Goal: Task Accomplishment & Management: Use online tool/utility

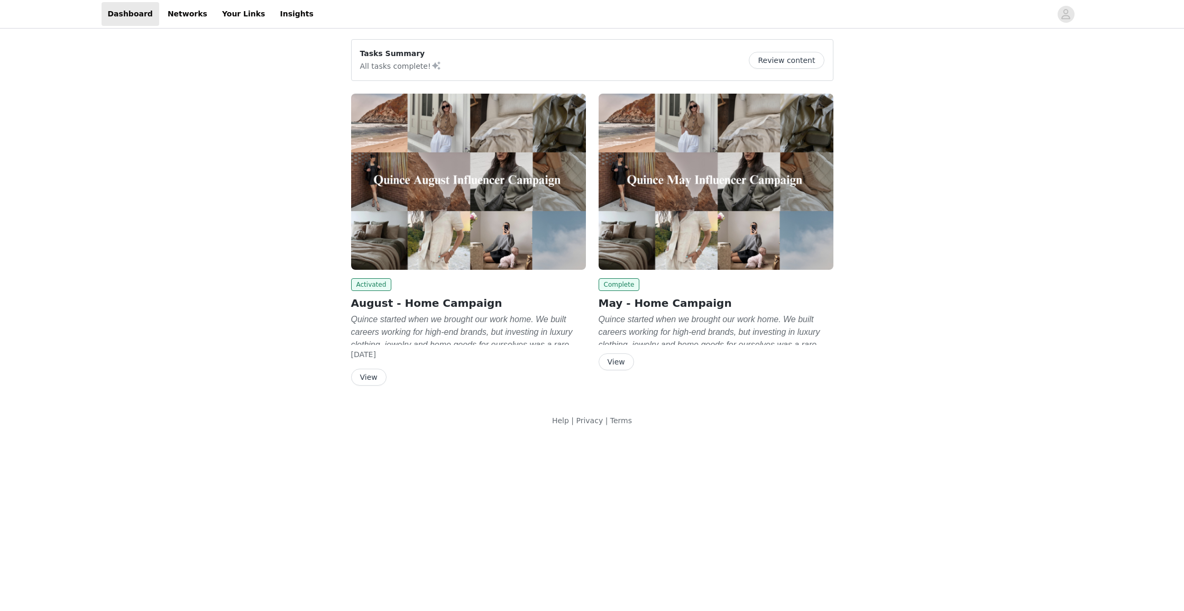
click at [372, 373] on button "View" at bounding box center [368, 377] width 35 height 17
